Goal: Task Accomplishment & Management: Use online tool/utility

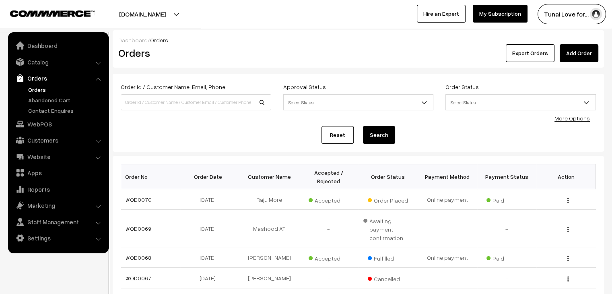
click at [296, 45] on div "Export Orders Add Order" at bounding box center [440, 53] width 316 height 18
click at [60, 98] on link "Abandoned Cart" at bounding box center [66, 100] width 80 height 8
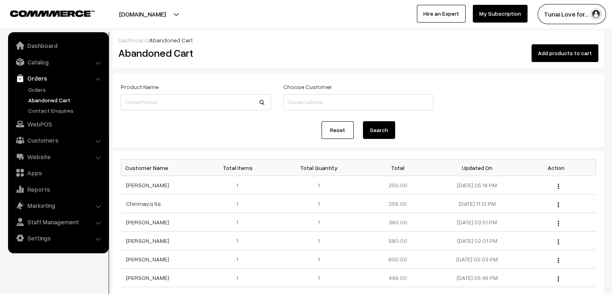
click at [265, 18] on div at bounding box center [151, 14] width 298 height 20
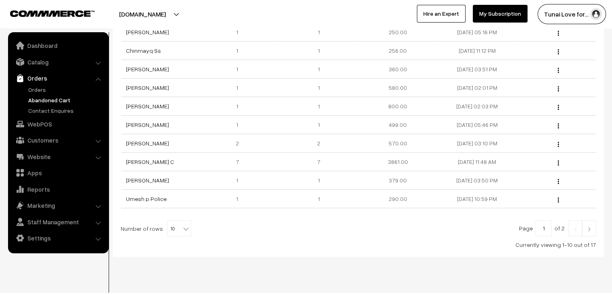
scroll to position [151, 0]
click at [134, 144] on link "[PERSON_NAME]" at bounding box center [147, 144] width 43 height 7
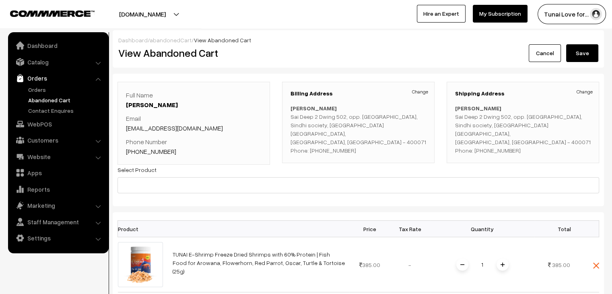
click at [336, 49] on h2 "View Abandoned Cart" at bounding box center [235, 53] width 234 height 12
click at [336, 171] on div "Select Product" at bounding box center [357, 178] width 481 height 29
click at [307, 30] on div "Dashboard / abandonedCart / View Abandoned Cart View Abandoned Cart Cancel Save" at bounding box center [358, 48] width 491 height 37
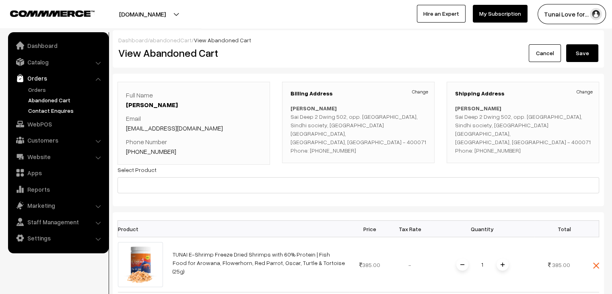
click at [45, 112] on link "Contact Enquires" at bounding box center [66, 110] width 80 height 8
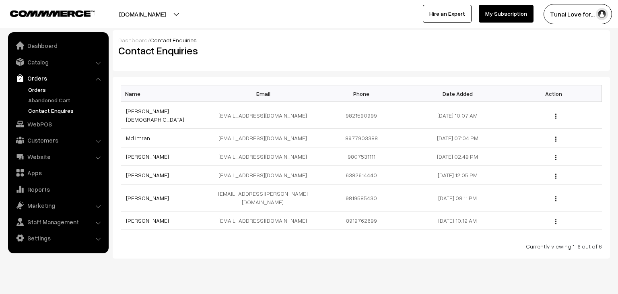
click at [40, 88] on link "Orders" at bounding box center [66, 89] width 80 height 8
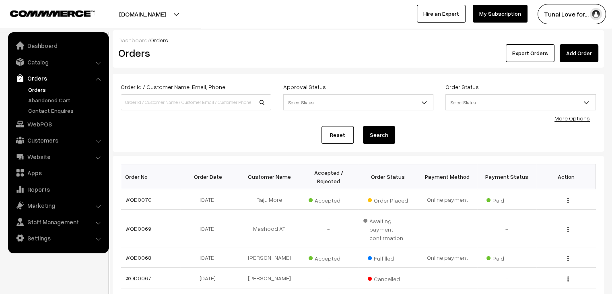
click at [289, 29] on div "Dashboard / Orders Orders Export Orders Add Order Order Id / Customer Name, Ema…" at bounding box center [306, 264] width 612 height 529
click at [339, 68] on div "Dashboard / Orders Orders Export Orders Add Order Order Id / Customer Name, Ema…" at bounding box center [358, 253] width 491 height 446
